Goal: Task Accomplishment & Management: Use online tool/utility

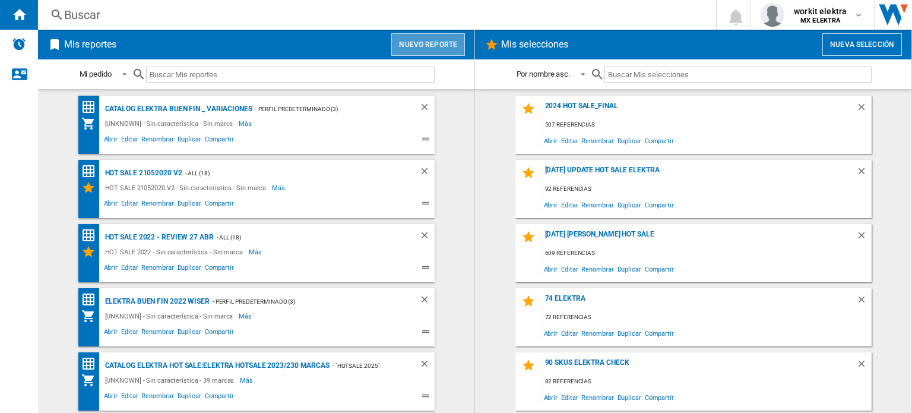
click at [422, 40] on button "Nuevo reporte" at bounding box center [428, 44] width 74 height 23
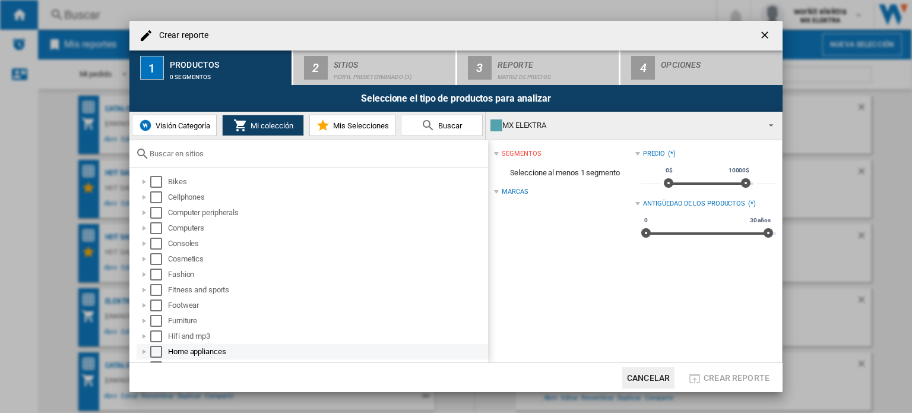
click at [157, 353] on div "Select" at bounding box center [156, 352] width 12 height 12
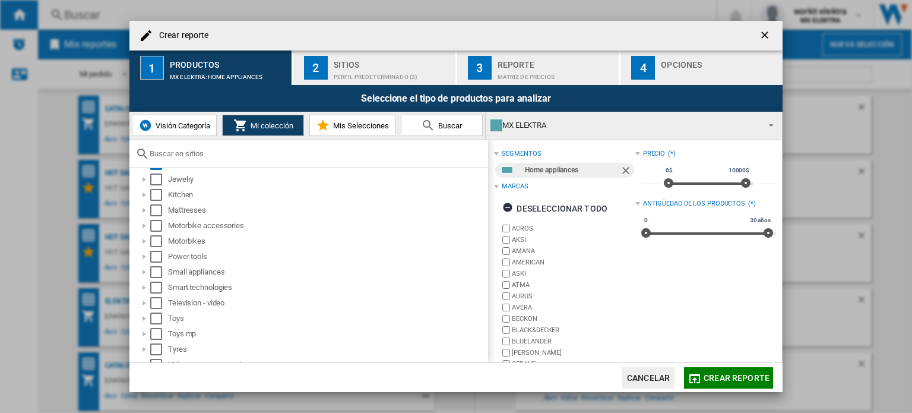
scroll to position [188, 0]
click at [154, 346] on div "Select" at bounding box center [156, 349] width 12 height 12
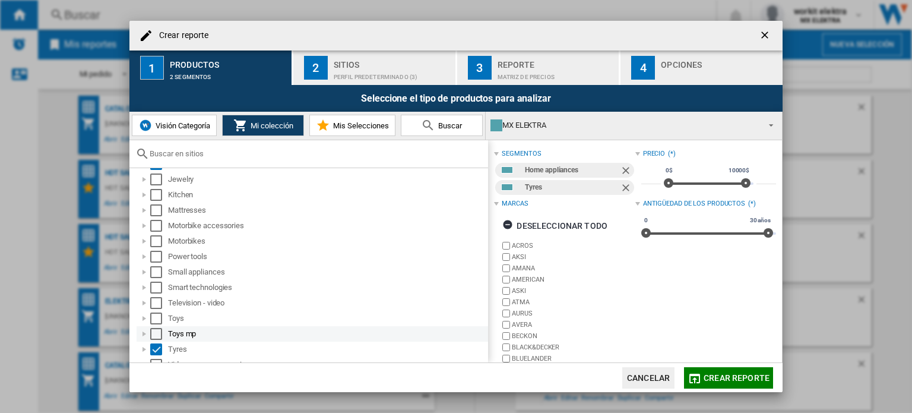
scroll to position [228, 0]
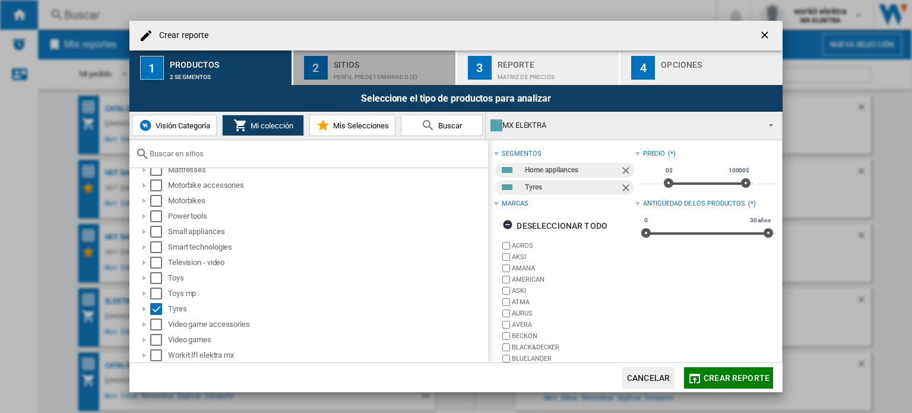
click at [362, 74] on div "Perfil predeterminado (3)" at bounding box center [392, 74] width 117 height 12
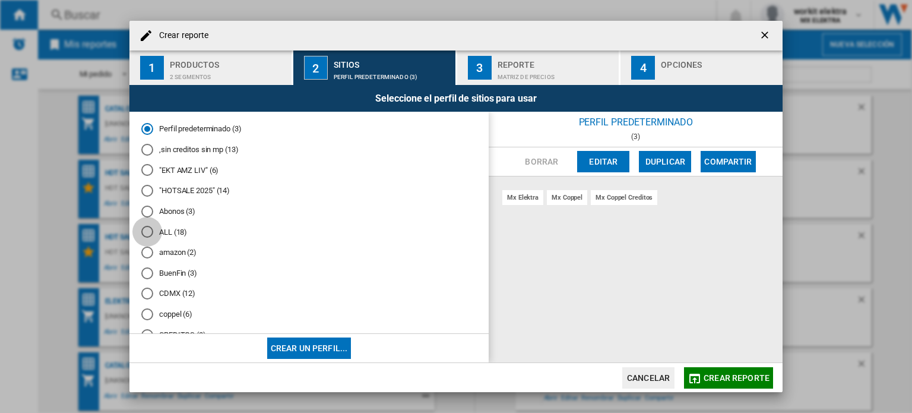
click at [144, 230] on div "ALL (18)" at bounding box center [147, 232] width 12 height 12
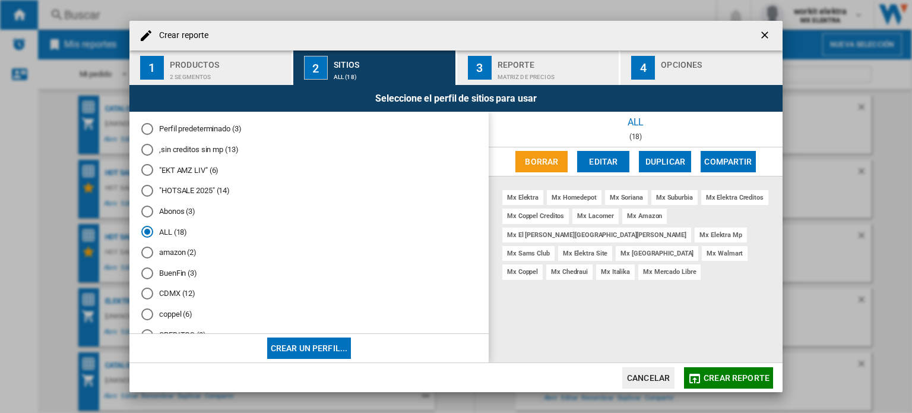
click at [602, 157] on button "Editar" at bounding box center [603, 161] width 52 height 21
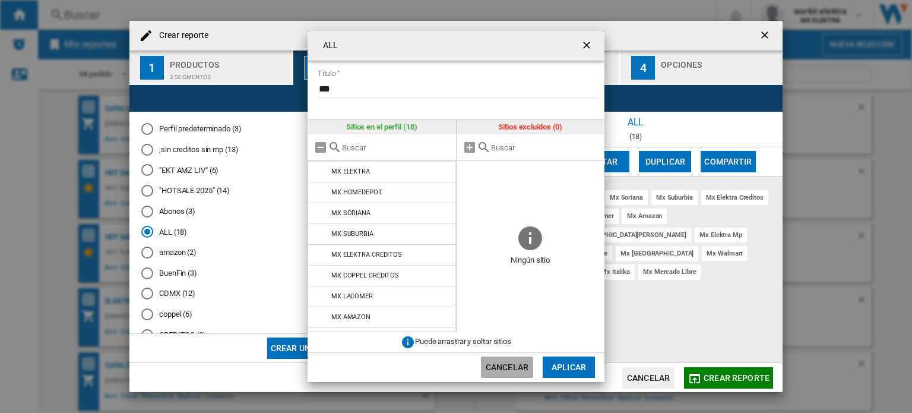
click at [528, 371] on button "Cancelar" at bounding box center [507, 366] width 52 height 21
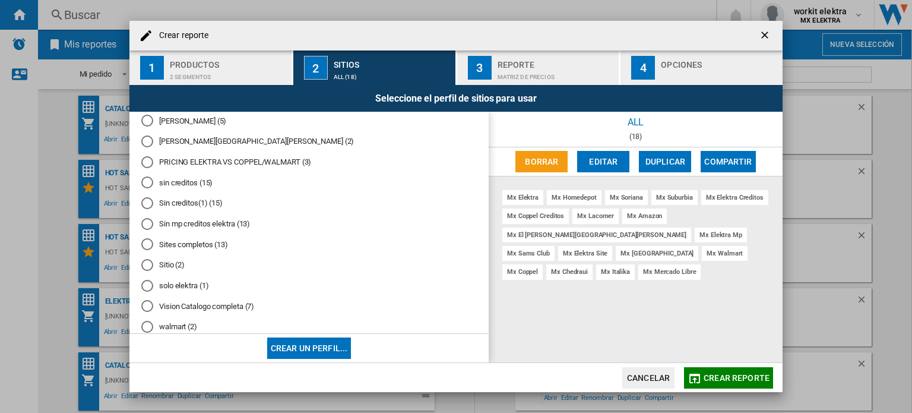
scroll to position [545, 0]
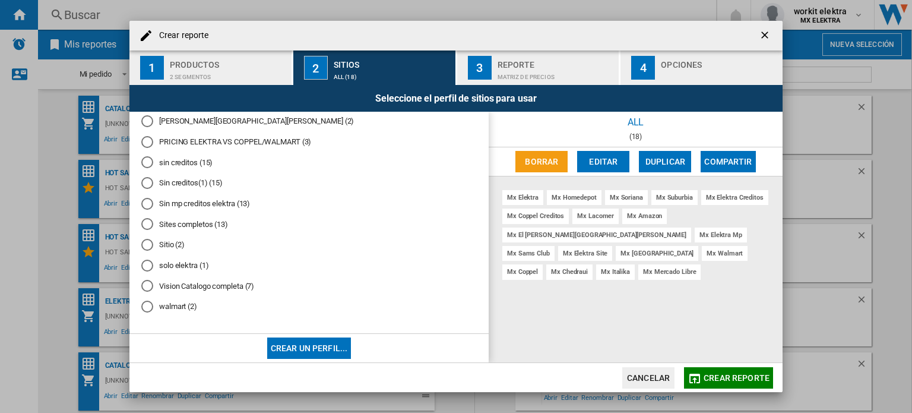
click at [149, 225] on div "Sites completos (13)" at bounding box center [147, 224] width 12 height 12
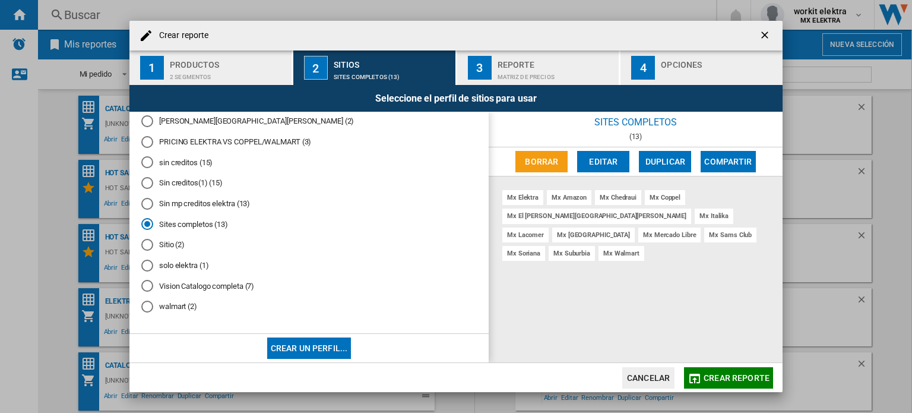
click at [603, 166] on button "Editar" at bounding box center [603, 161] width 52 height 21
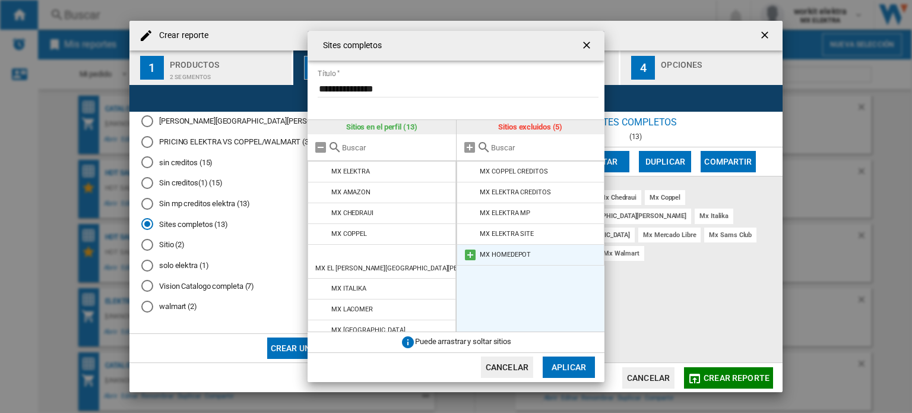
click at [469, 255] on md-icon "{{::title}} {{::getI18NText('BUTTONS.CANCEL')}} ..." at bounding box center [470, 255] width 14 height 14
click at [580, 363] on button "Aplicar" at bounding box center [569, 366] width 52 height 21
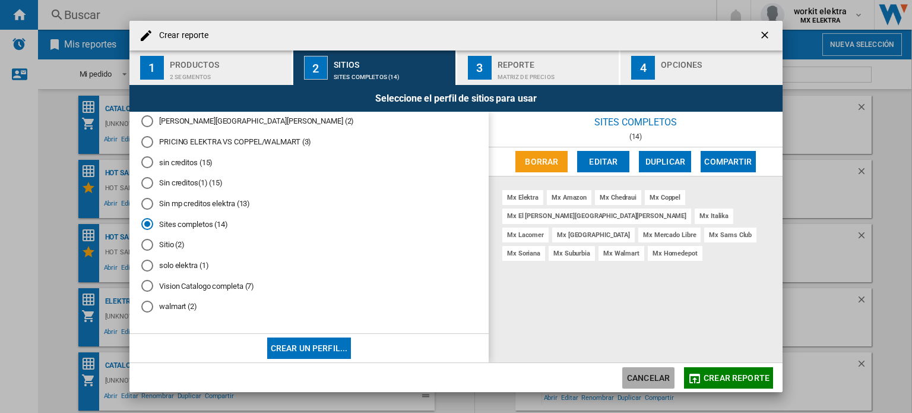
click at [653, 382] on button "Cancelar" at bounding box center [649, 377] width 52 height 21
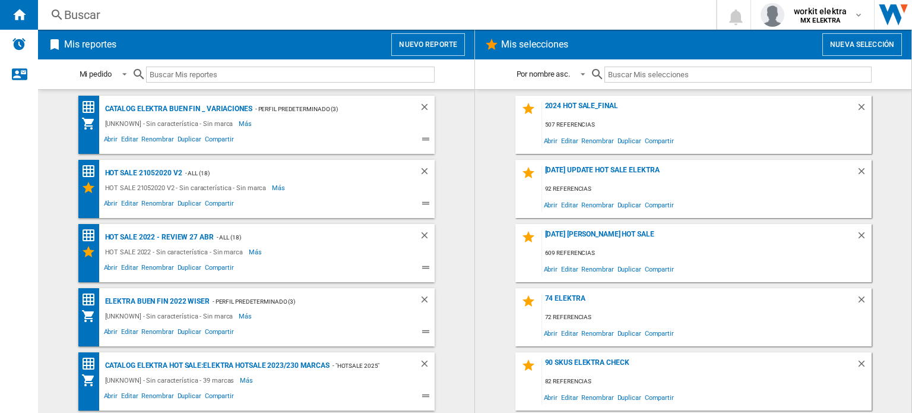
drag, startPoint x: 126, startPoint y: 23, endPoint x: 29, endPoint y: 122, distance: 138.2
click at [29, 122] on wk-sidenav "NEW" at bounding box center [19, 206] width 38 height 413
click at [837, 23] on b "MX ELEKTRA" at bounding box center [821, 21] width 40 height 8
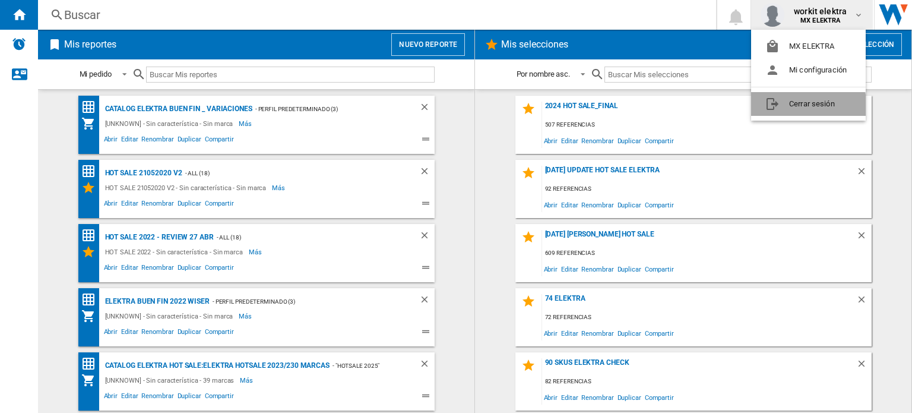
click at [801, 111] on button "Cerrar sesión" at bounding box center [808, 104] width 115 height 24
